Goal: Task Accomplishment & Management: Complete application form

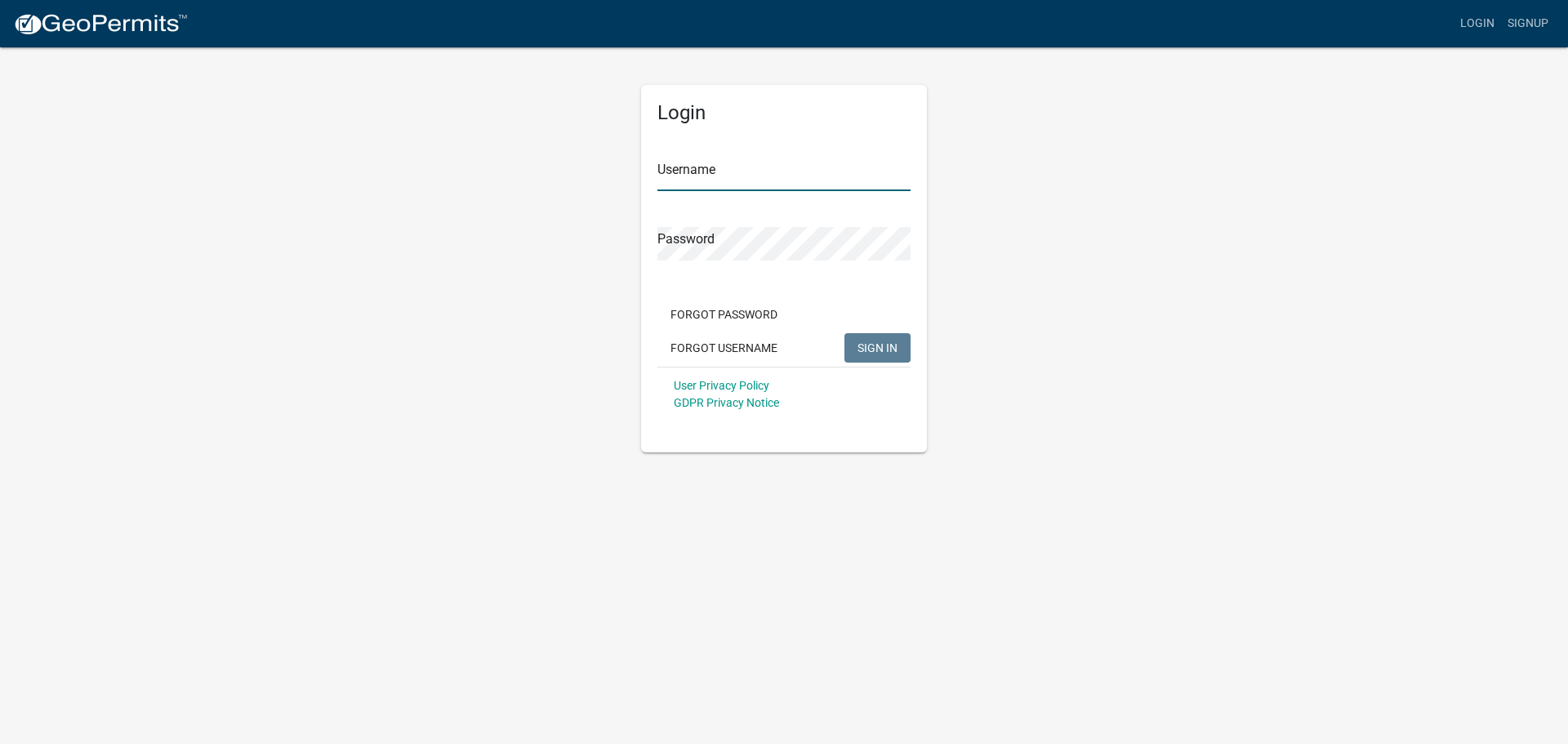
type input "swood23"
click at [879, 342] on span "SIGN IN" at bounding box center [877, 347] width 40 height 13
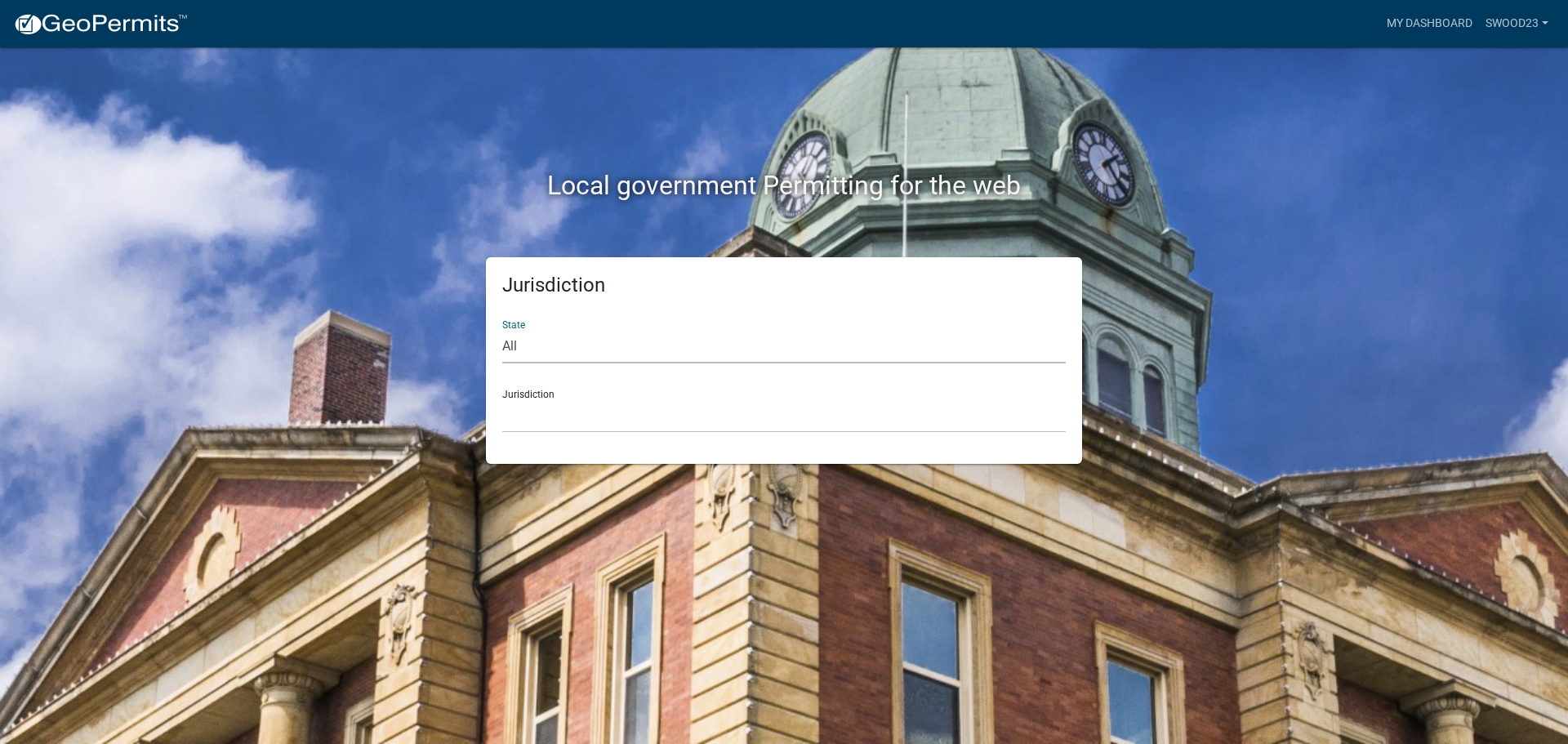
click at [632, 346] on select "All [US_STATE] [US_STATE] [US_STATE] [US_STATE] [US_STATE] [US_STATE] [US_STATE…" at bounding box center [783, 347] width 563 height 34
select select "[US_STATE]"
click at [502, 330] on select "All [US_STATE] [US_STATE] [US_STATE] [US_STATE] [US_STATE] [US_STATE] [US_STATE…" at bounding box center [783, 347] width 563 height 34
click at [625, 414] on select "City of [GEOGRAPHIC_DATA], [US_STATE] City of [GEOGRAPHIC_DATA], [US_STATE] Cit…" at bounding box center [783, 416] width 563 height 34
click at [1098, 399] on div "Jurisdiction State All [US_STATE] [US_STATE] [US_STATE] [US_STATE] [US_STATE] […" at bounding box center [784, 360] width 931 height 206
